Goal: Check status

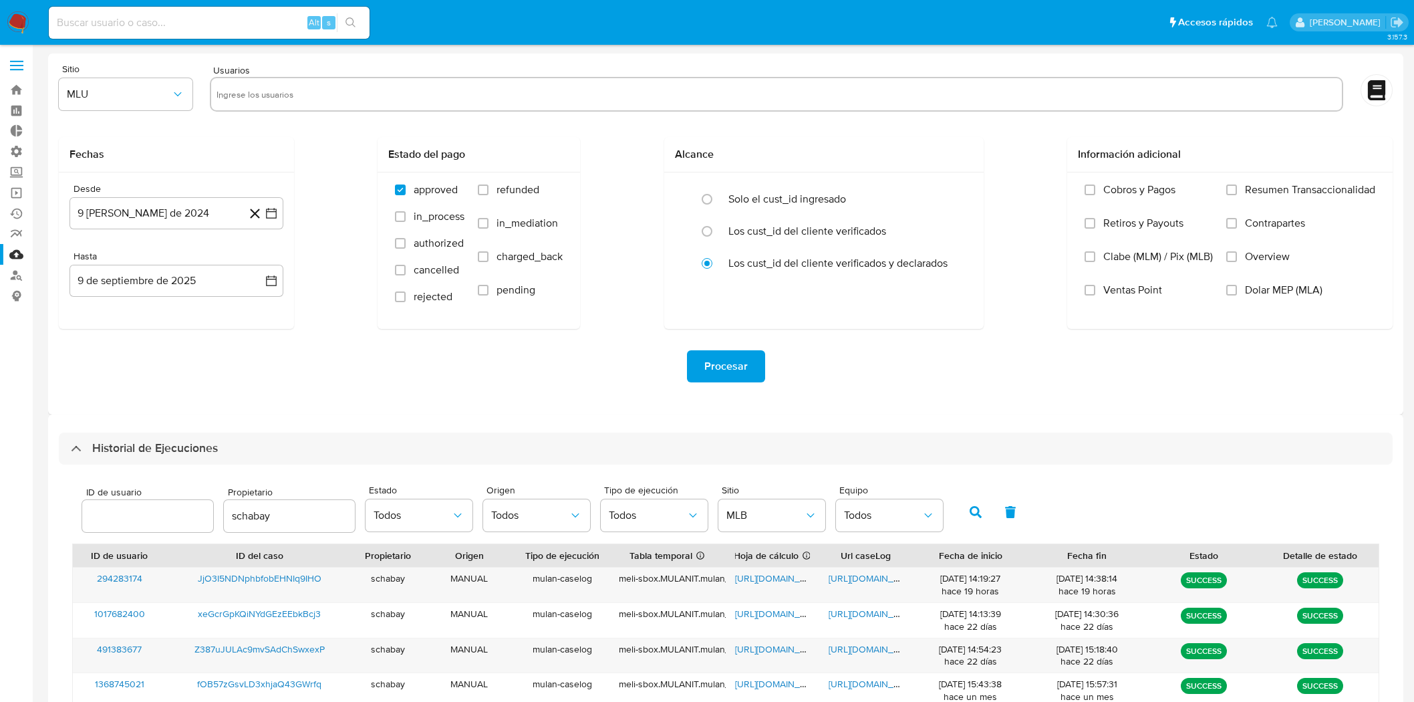
select select "10"
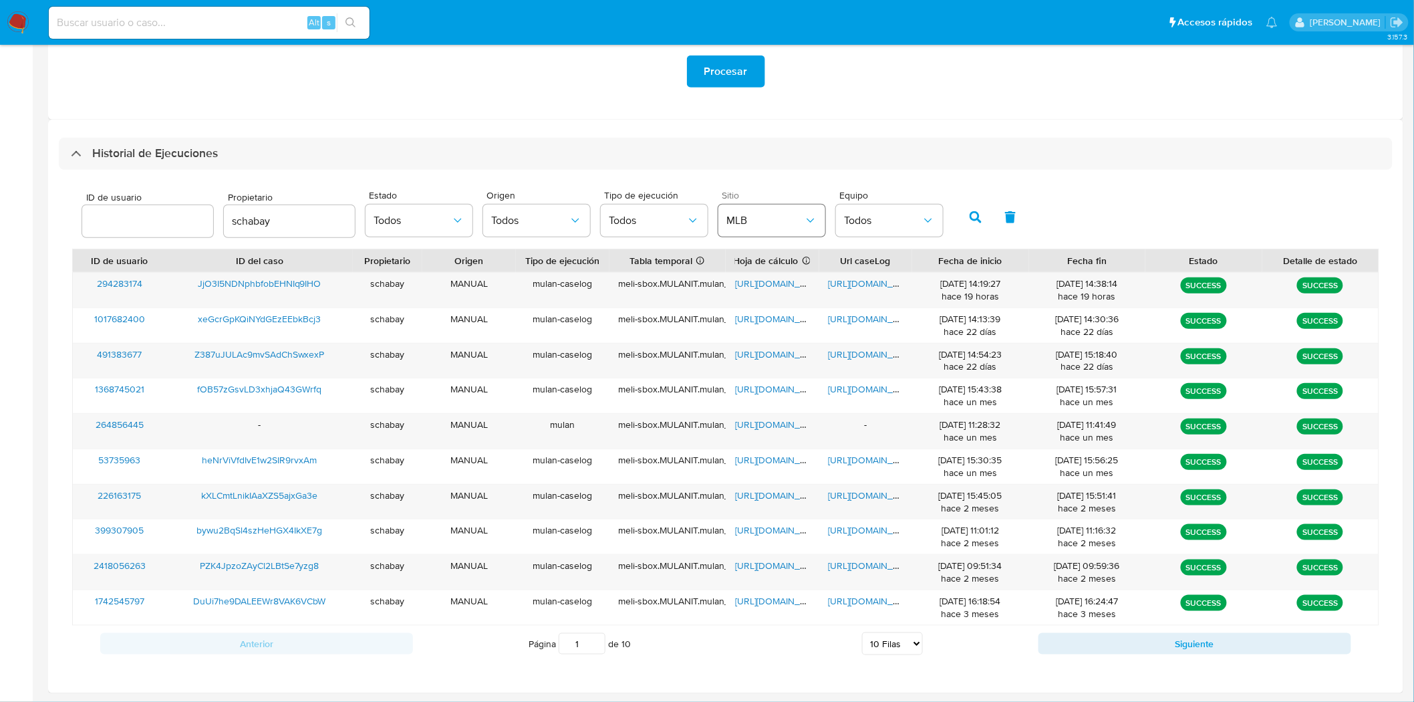
click at [782, 219] on span "MLB" at bounding box center [765, 220] width 78 height 13
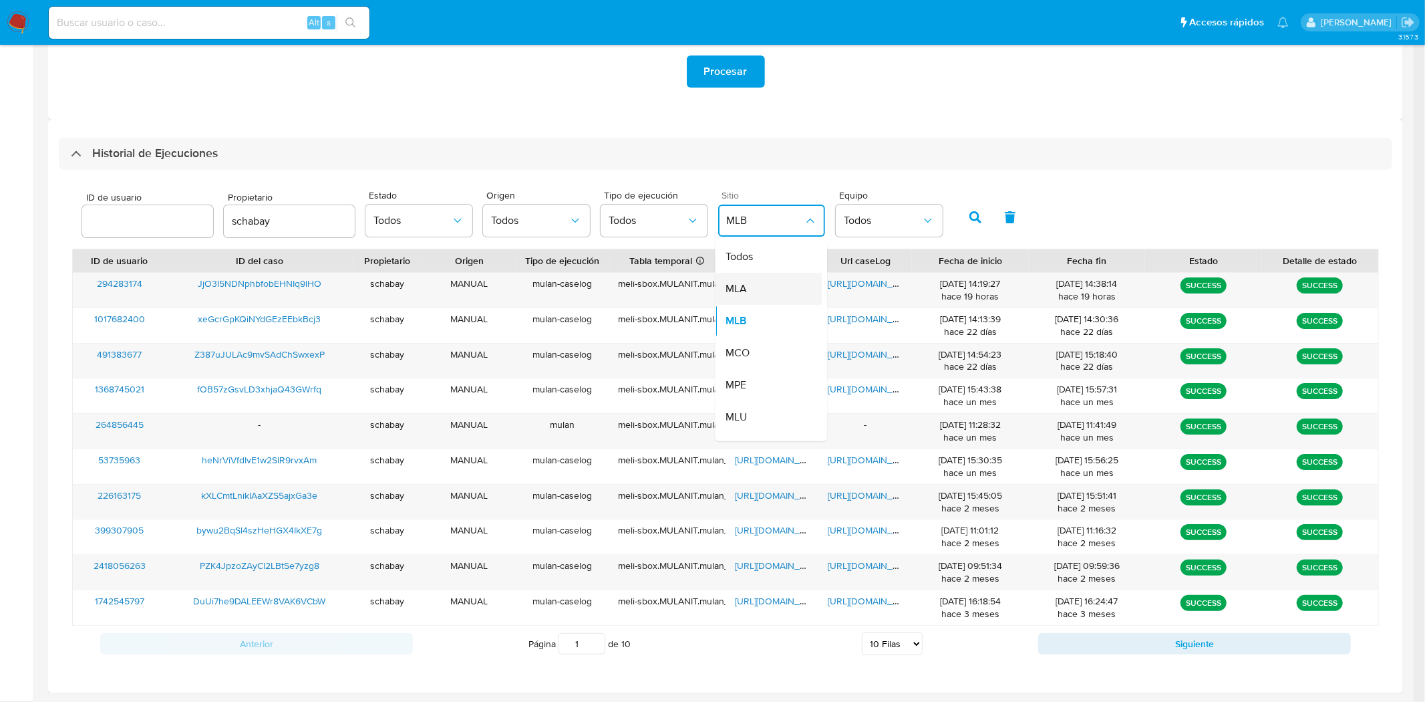
click at [780, 284] on div "MLA" at bounding box center [765, 289] width 78 height 32
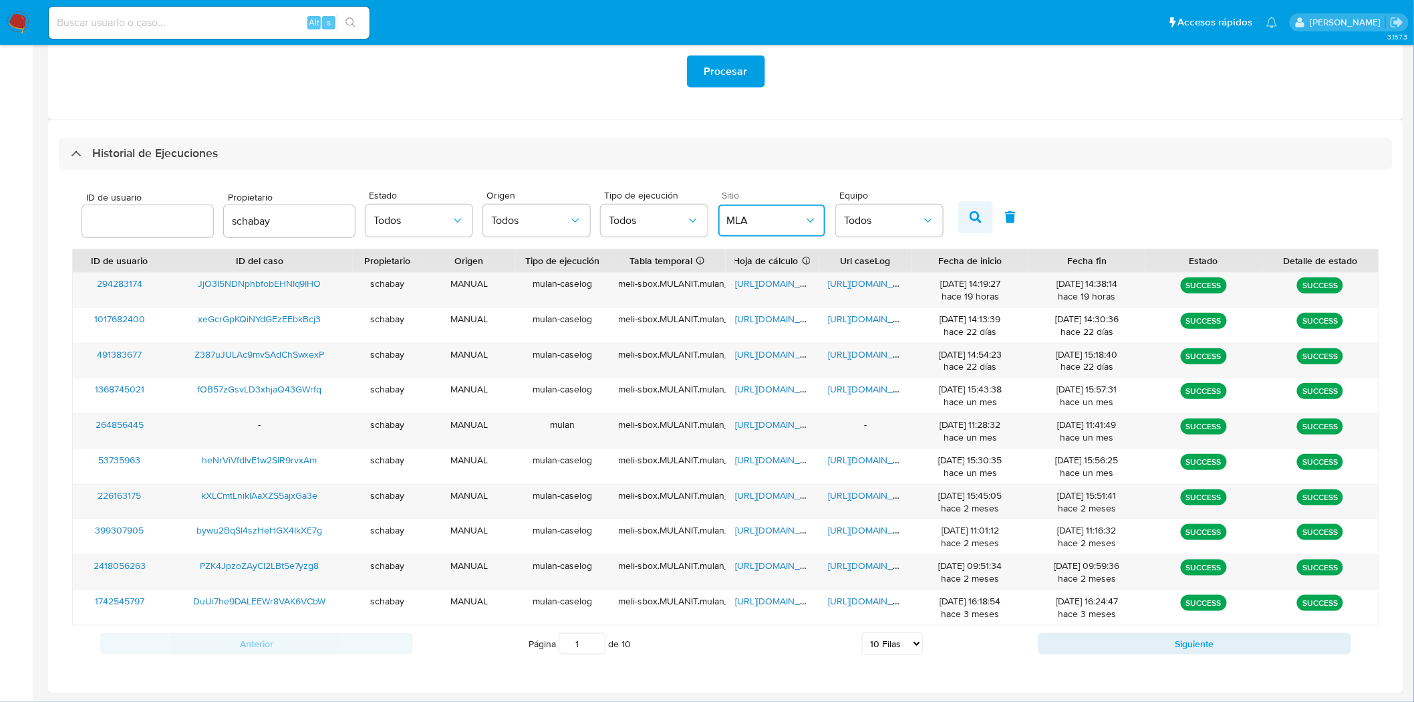
click at [969, 216] on icon "button" at bounding box center [975, 217] width 12 height 12
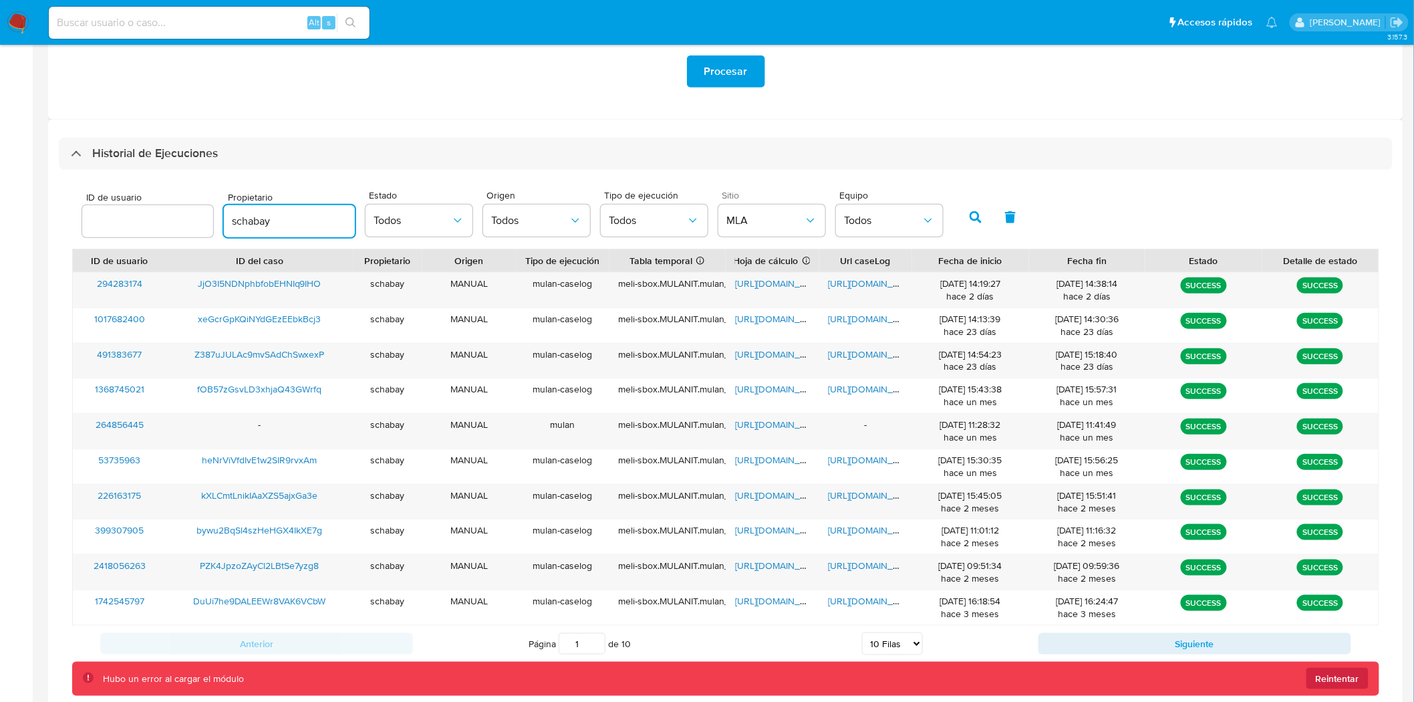
drag, startPoint x: 306, startPoint y: 223, endPoint x: 190, endPoint y: 221, distance: 115.6
click at [190, 221] on div "ID de usuario Propietario schabay Estado Todos Origen Todos Tipo de ejecución T…" at bounding box center [513, 215] width 874 height 51
click at [975, 219] on button "button" at bounding box center [975, 217] width 35 height 32
click at [964, 227] on button "button" at bounding box center [975, 217] width 35 height 32
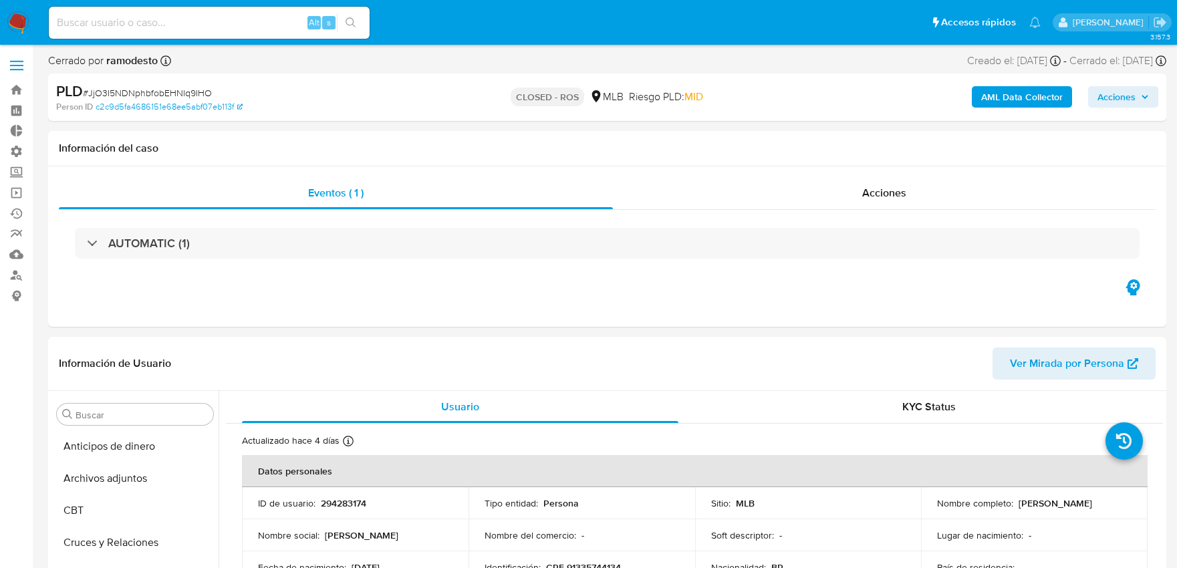
select select "10"
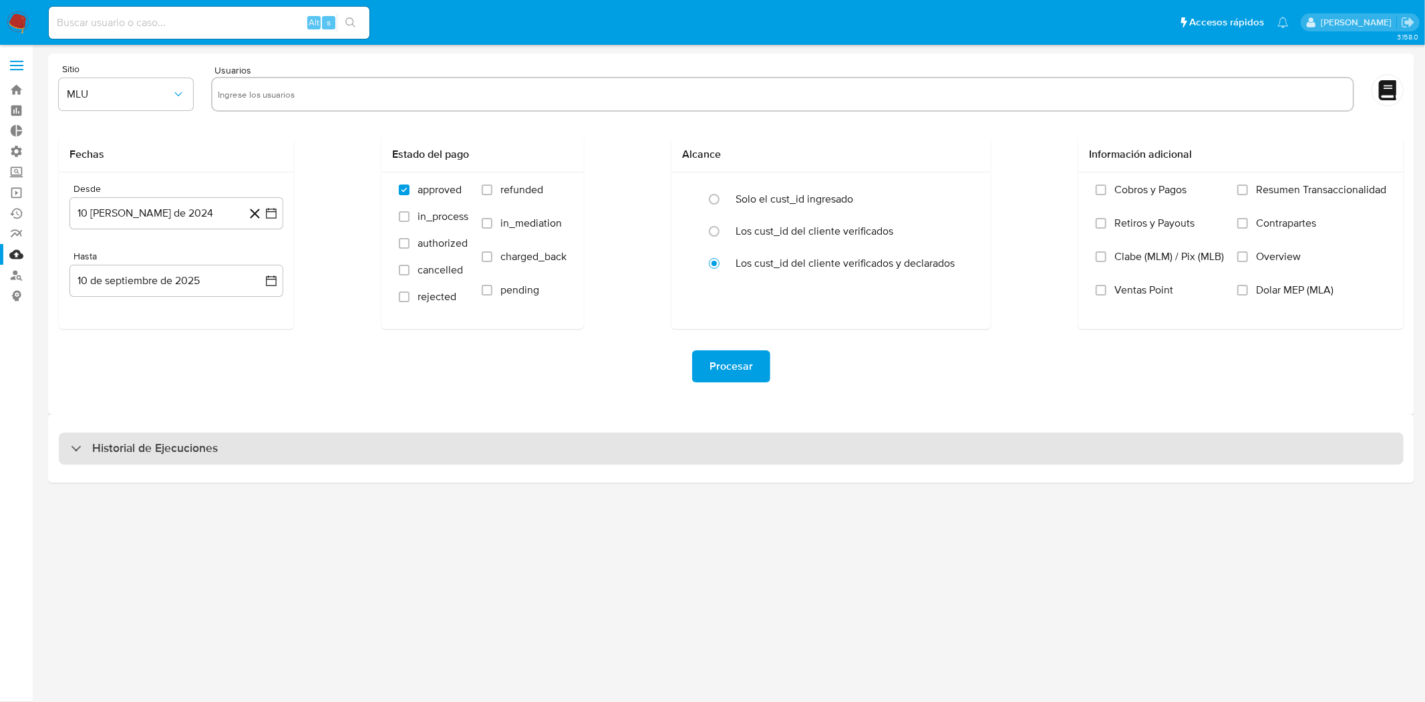
click at [157, 449] on h3 "Historial de Ejecuciones" at bounding box center [155, 448] width 126 height 16
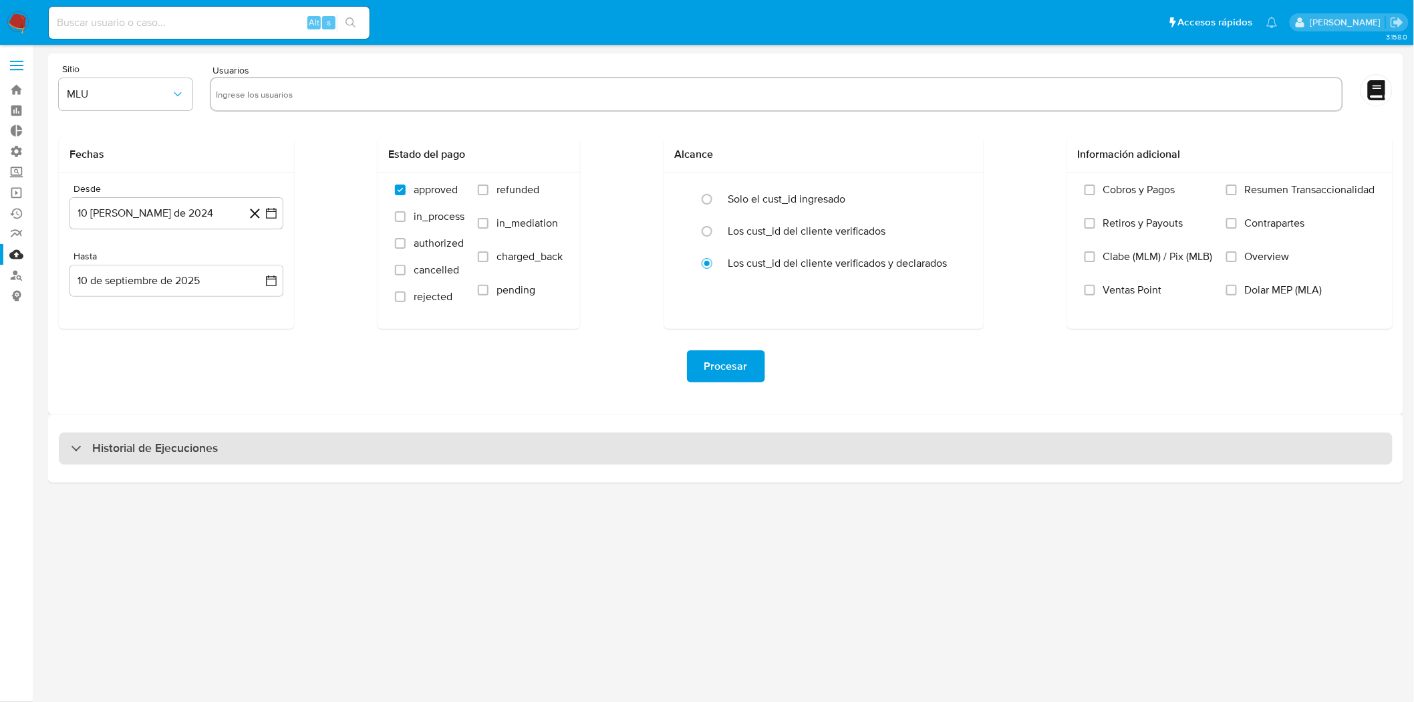
select select "10"
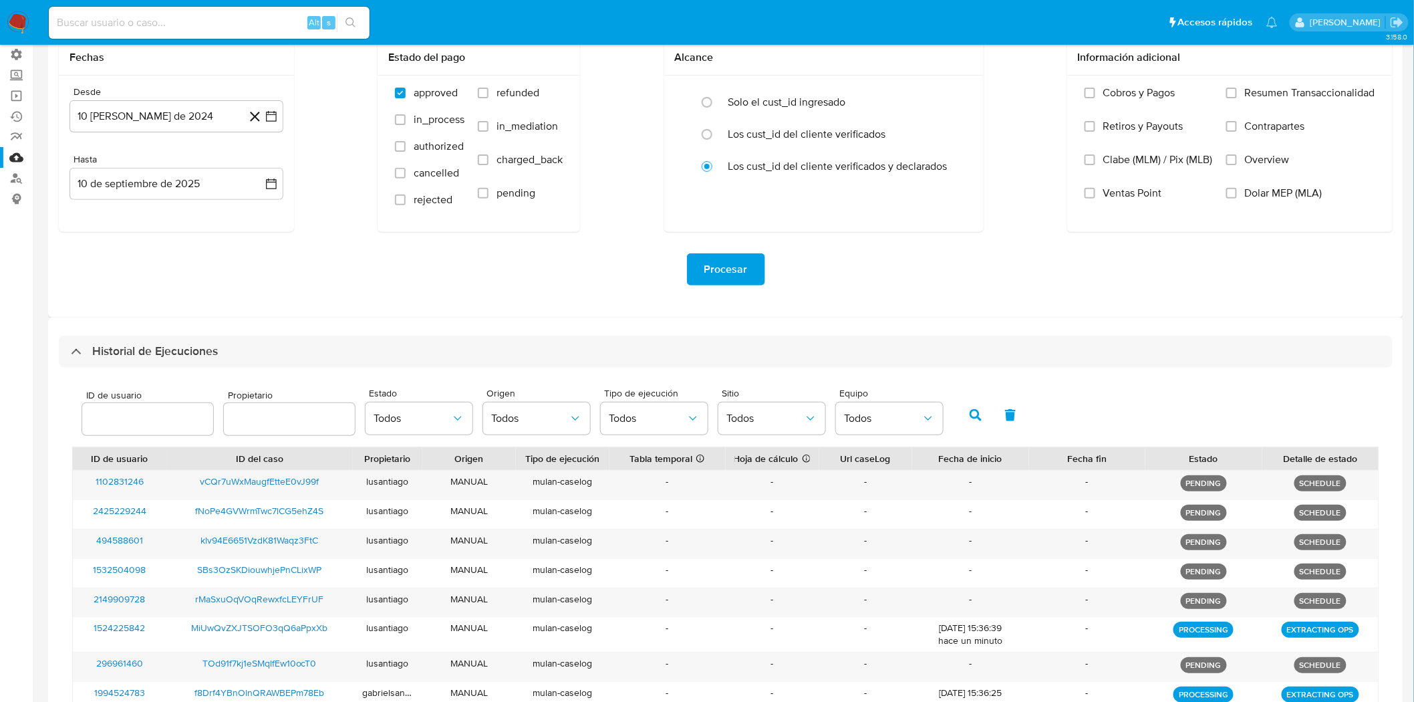
scroll to position [148, 0]
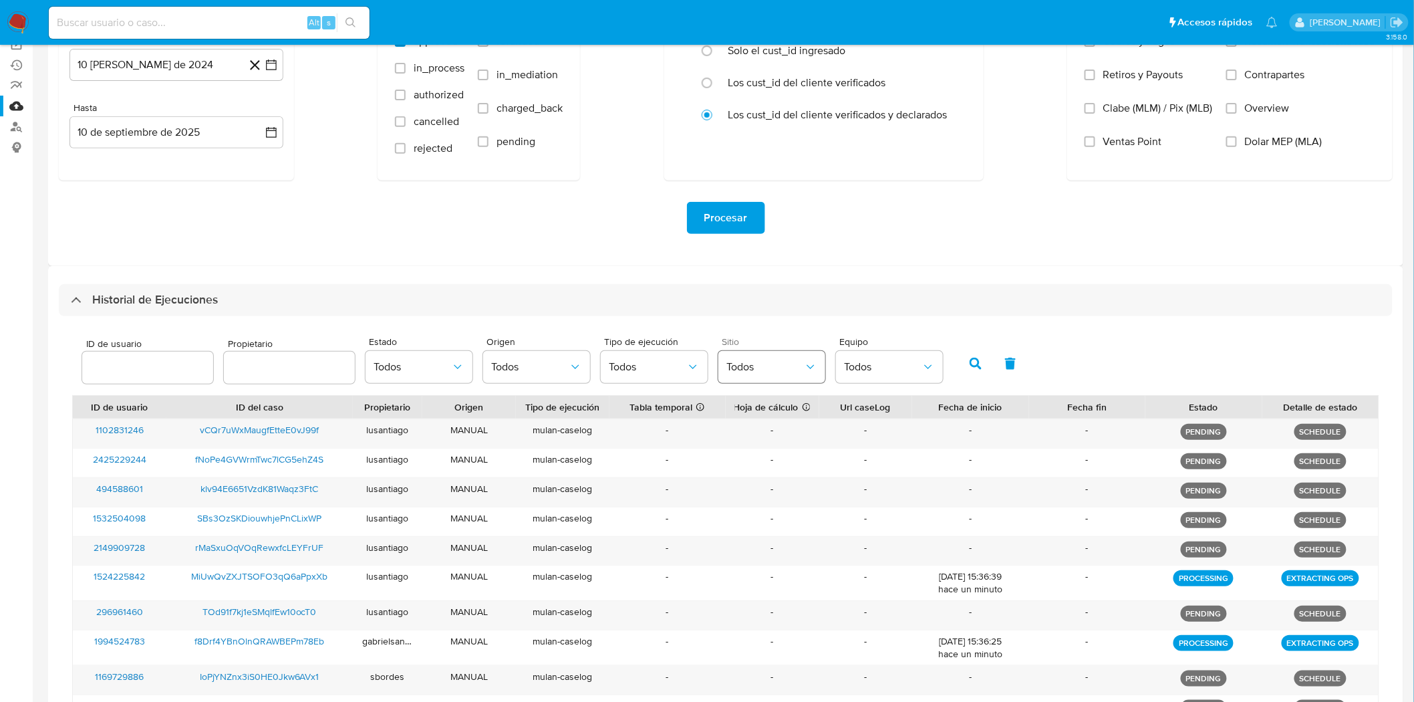
click at [789, 369] on span "Todos" at bounding box center [765, 366] width 78 height 13
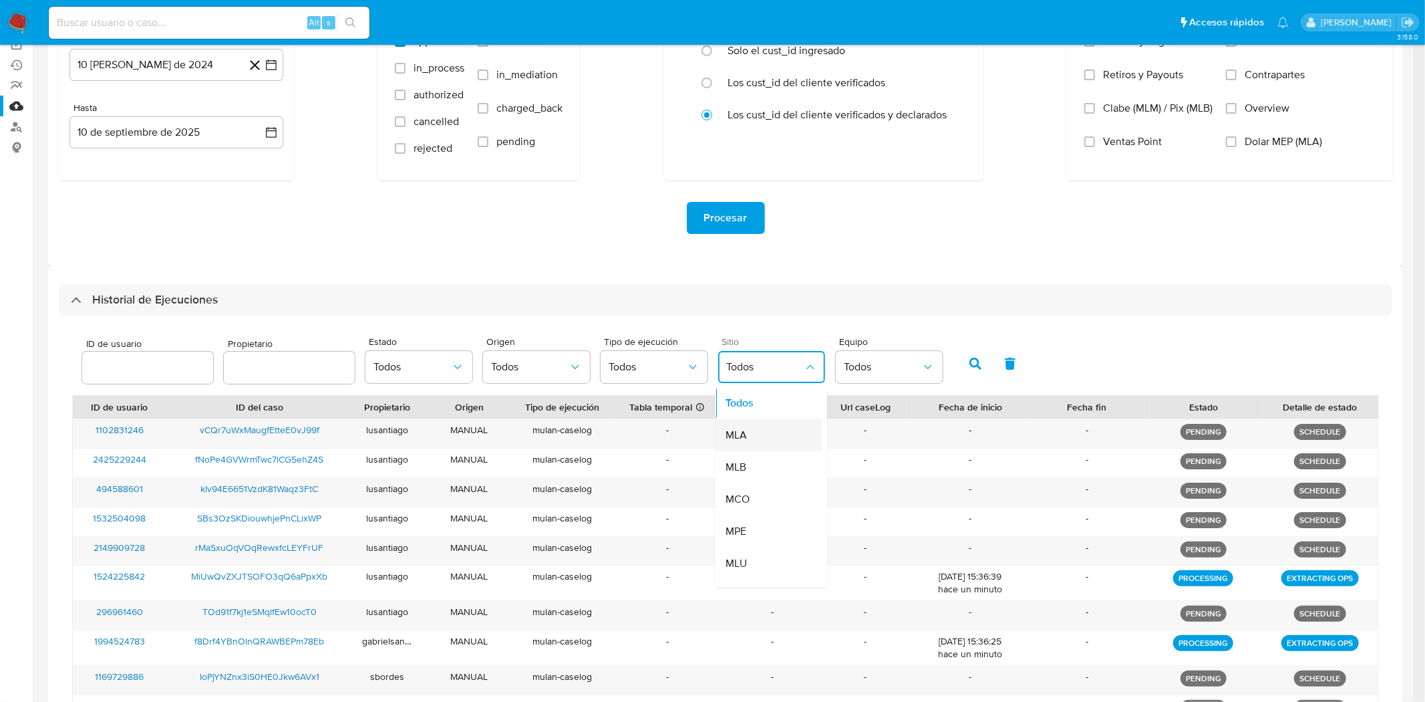
click at [760, 434] on div "MLA" at bounding box center [765, 435] width 78 height 32
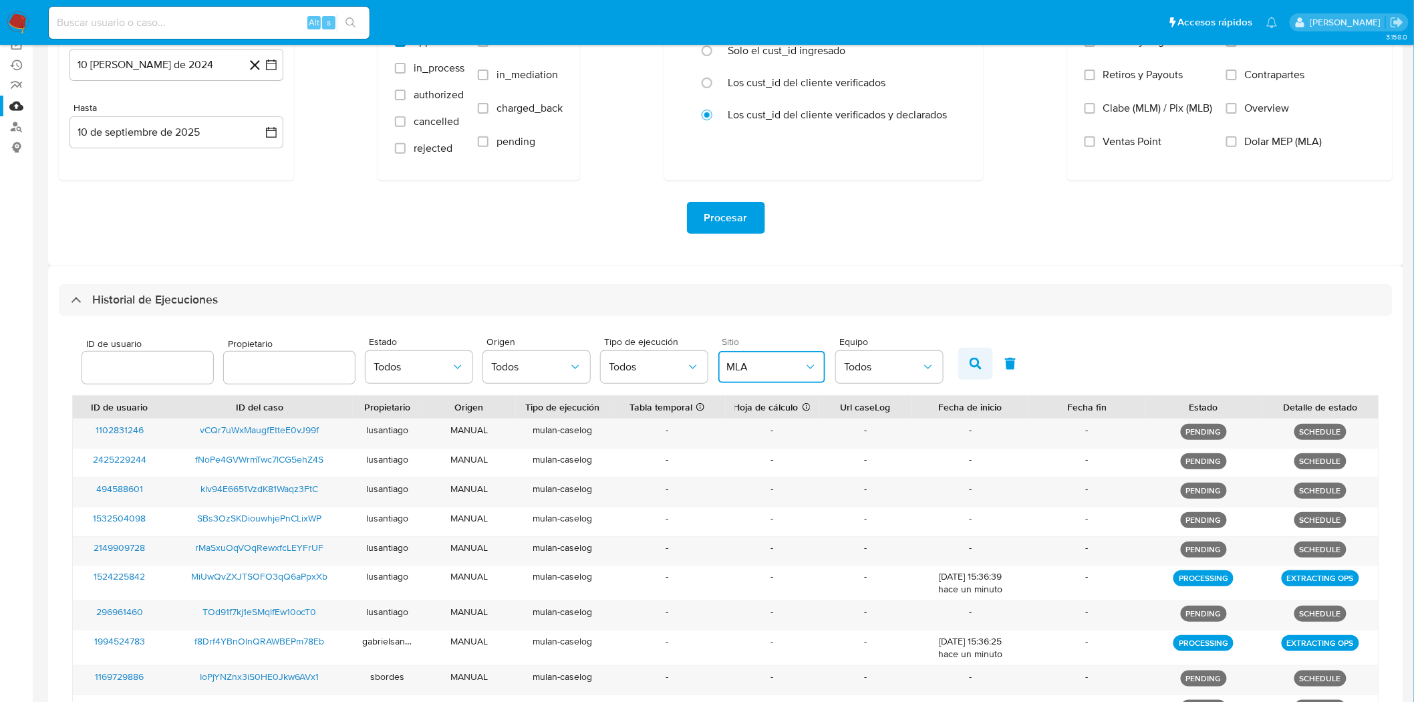
click at [960, 361] on button "button" at bounding box center [975, 363] width 35 height 32
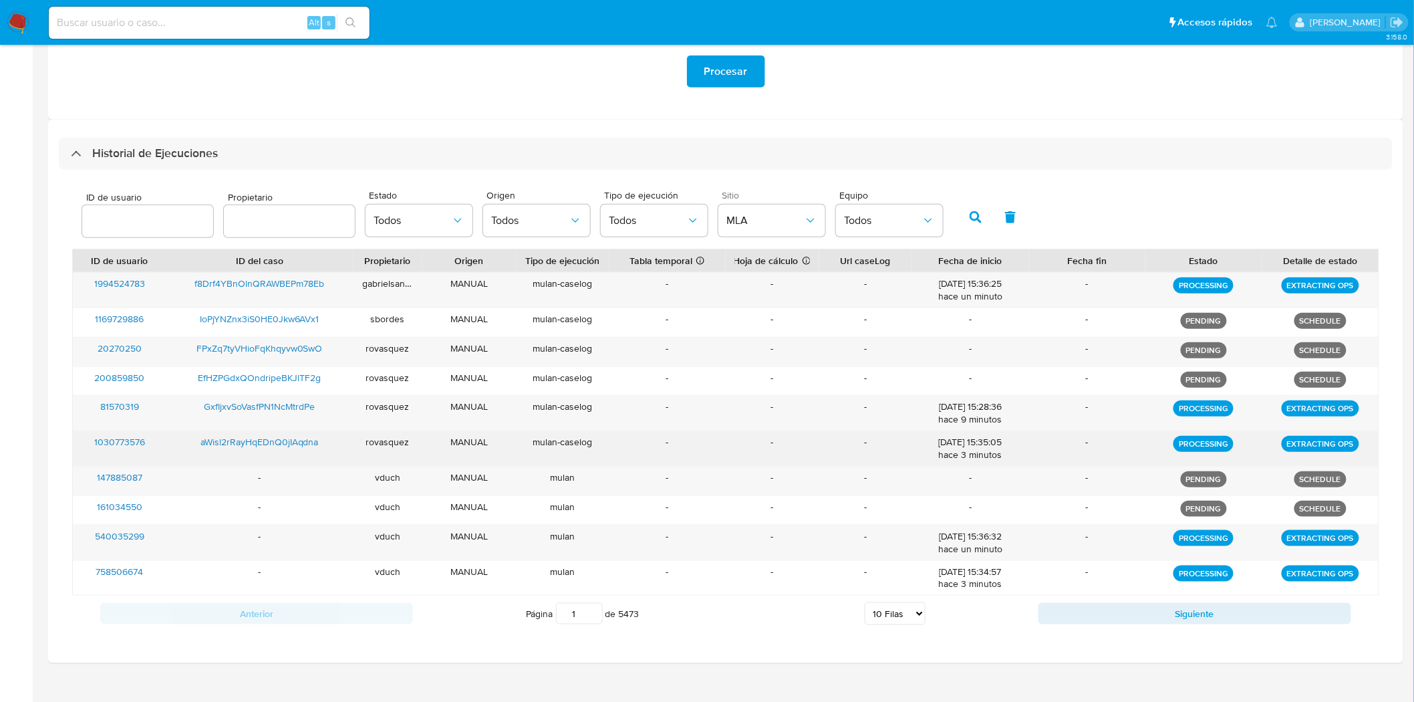
scroll to position [311, 0]
